Goal: Navigation & Orientation: Find specific page/section

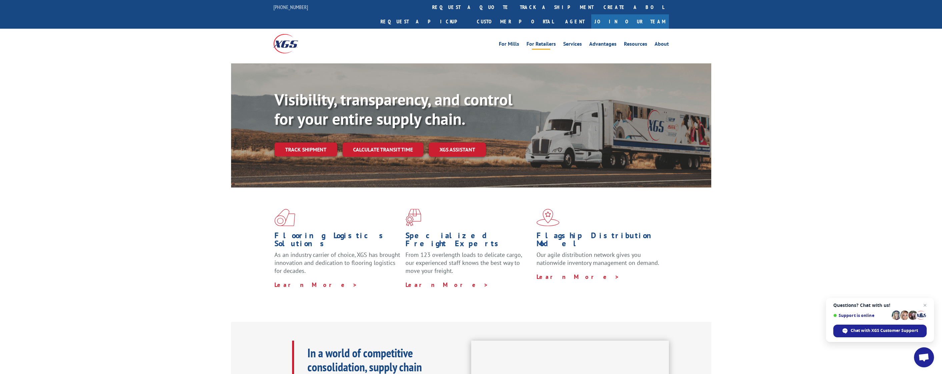
click at [535, 41] on link "For Retailers" at bounding box center [540, 44] width 29 height 7
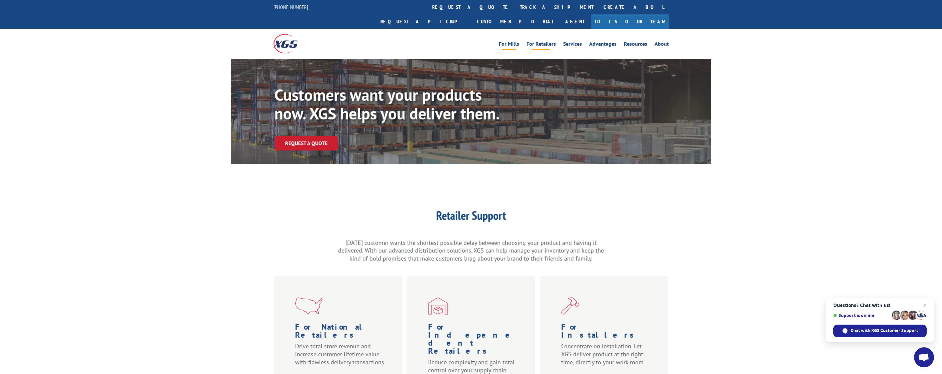
click at [512, 41] on link "For Mills" at bounding box center [509, 44] width 20 height 7
